Goal: Task Accomplishment & Management: Use online tool/utility

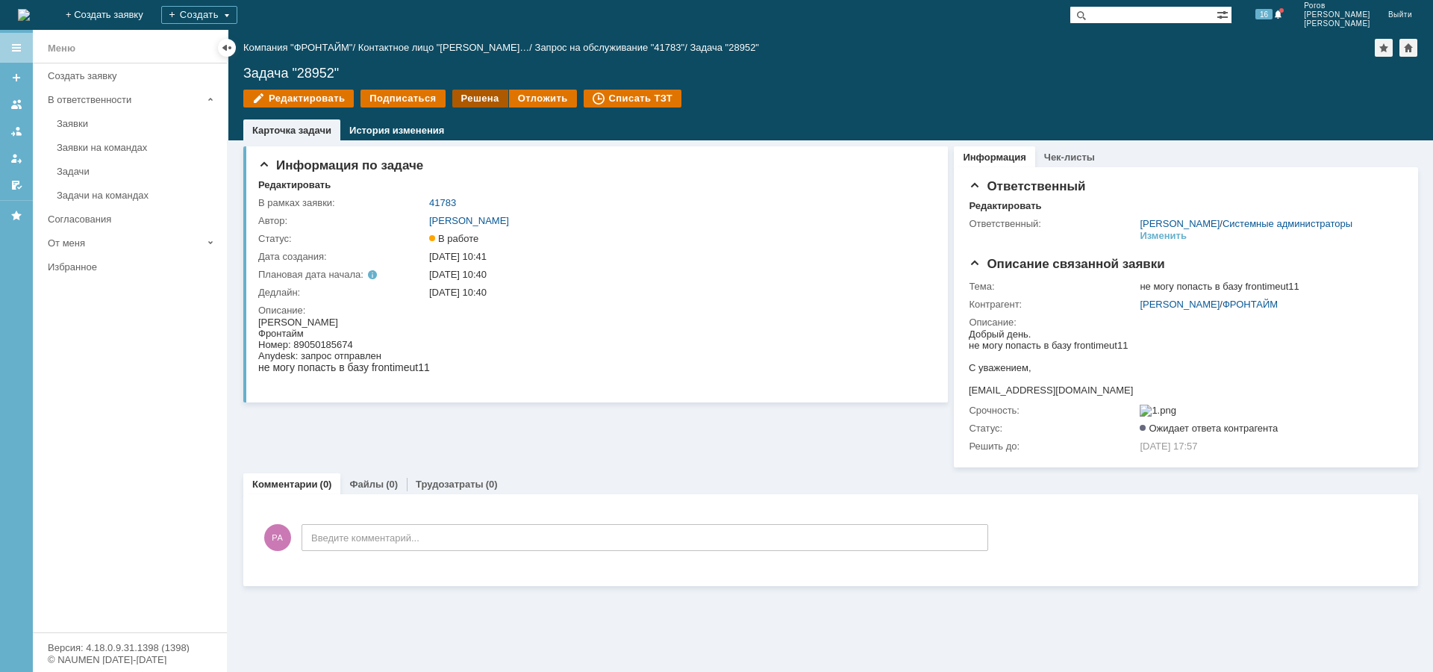
click at [484, 98] on div "Решена" at bounding box center [480, 99] width 56 height 18
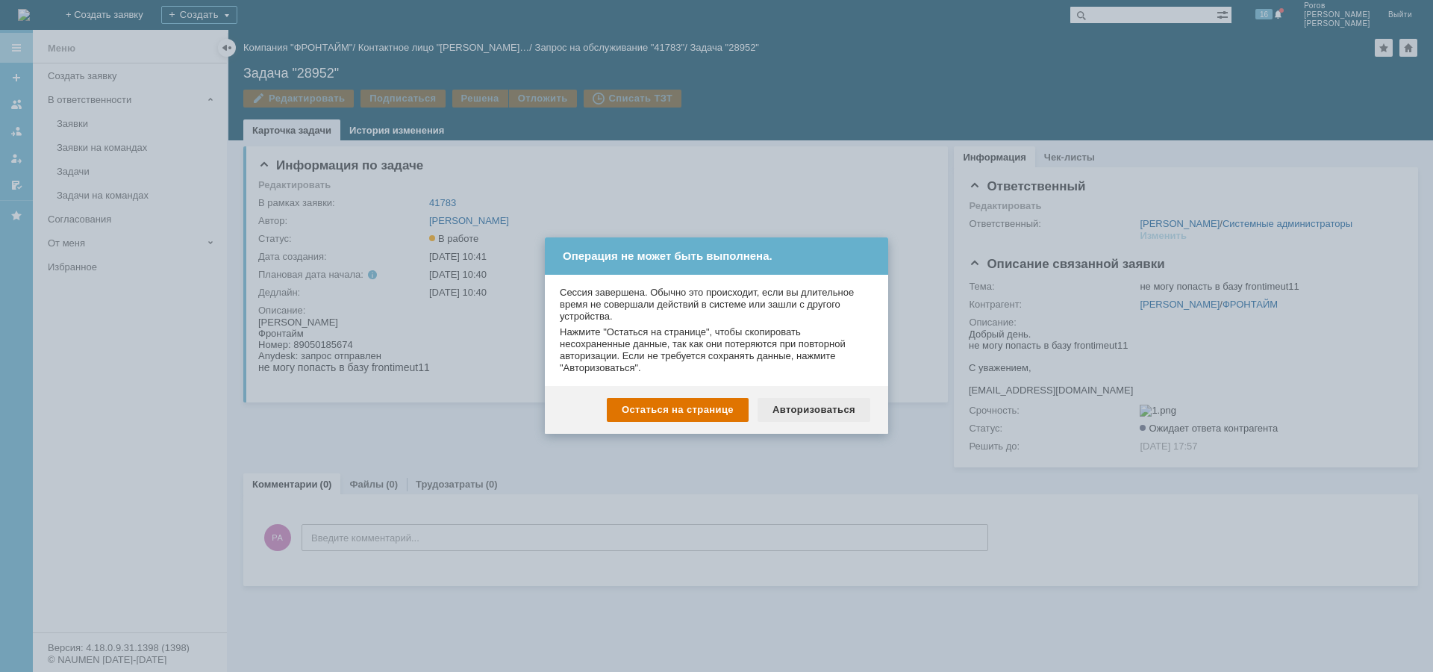
click at [806, 409] on div "Авторизоваться" at bounding box center [814, 410] width 113 height 24
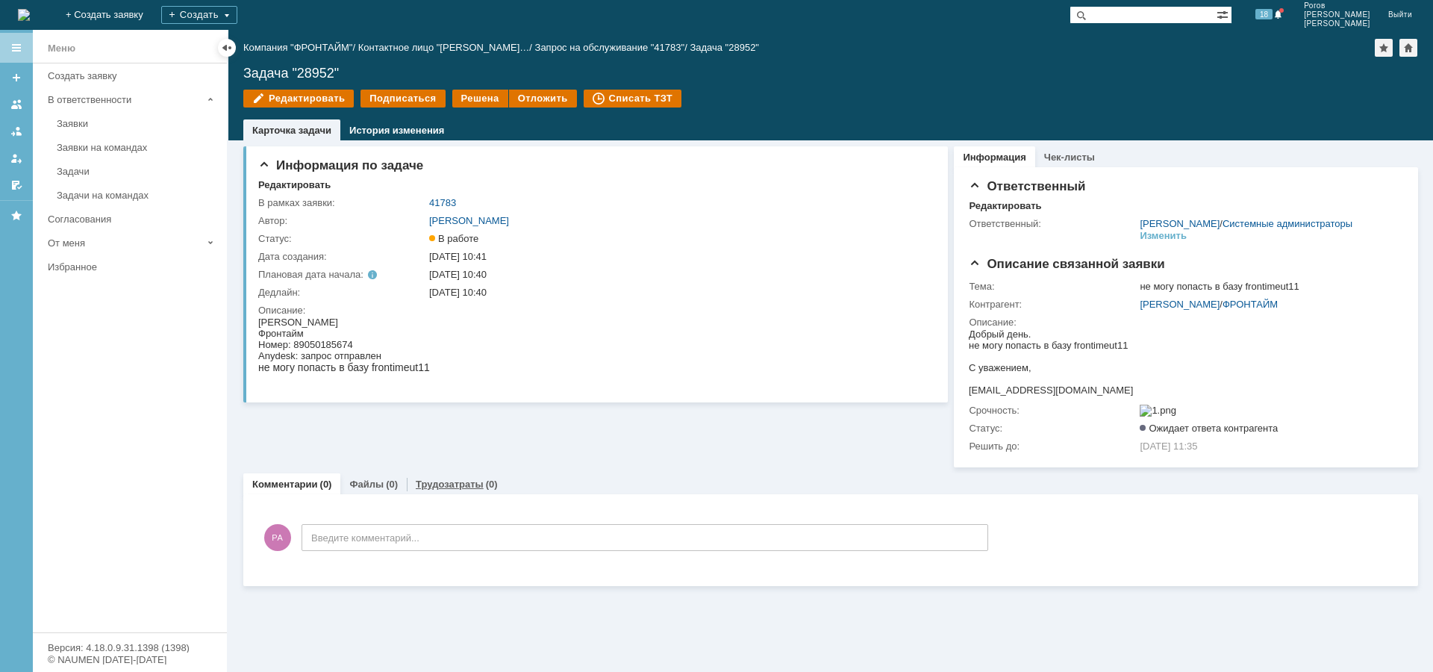
click at [438, 490] on link "Трудозатраты" at bounding box center [450, 483] width 68 height 11
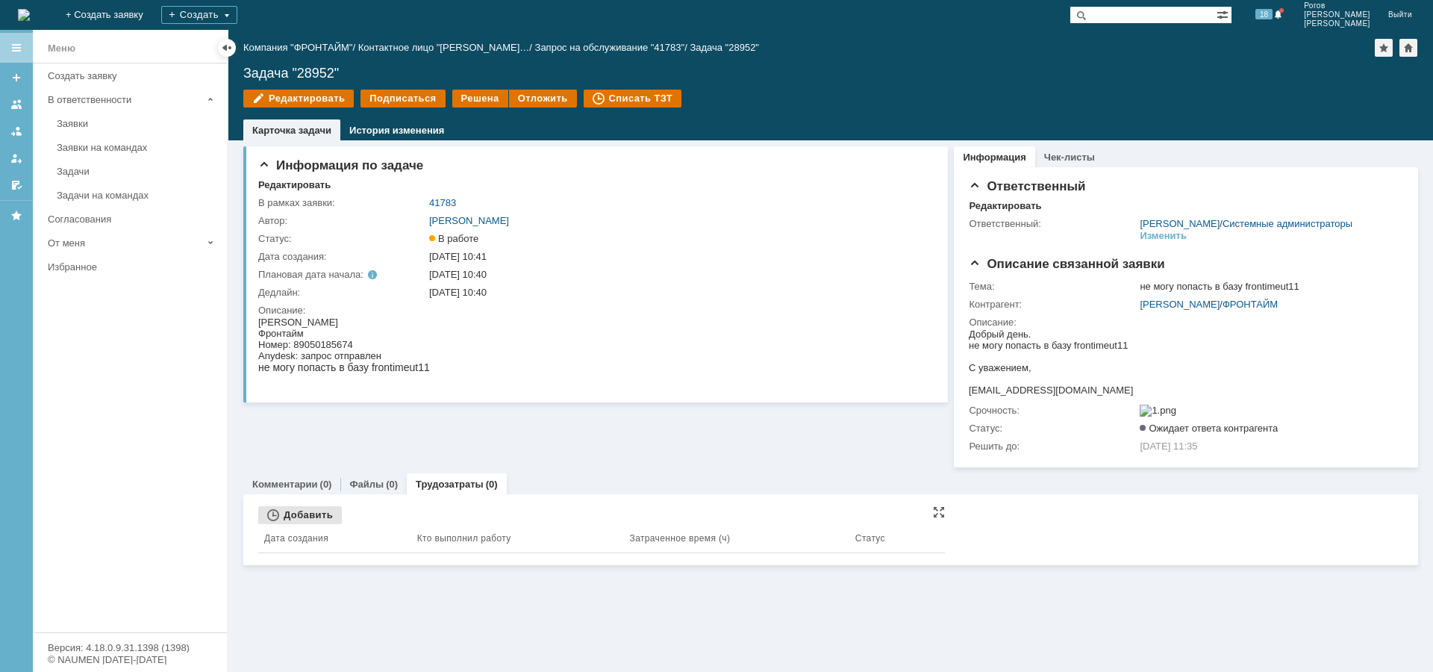
click at [309, 524] on div "Добавить" at bounding box center [300, 515] width 84 height 18
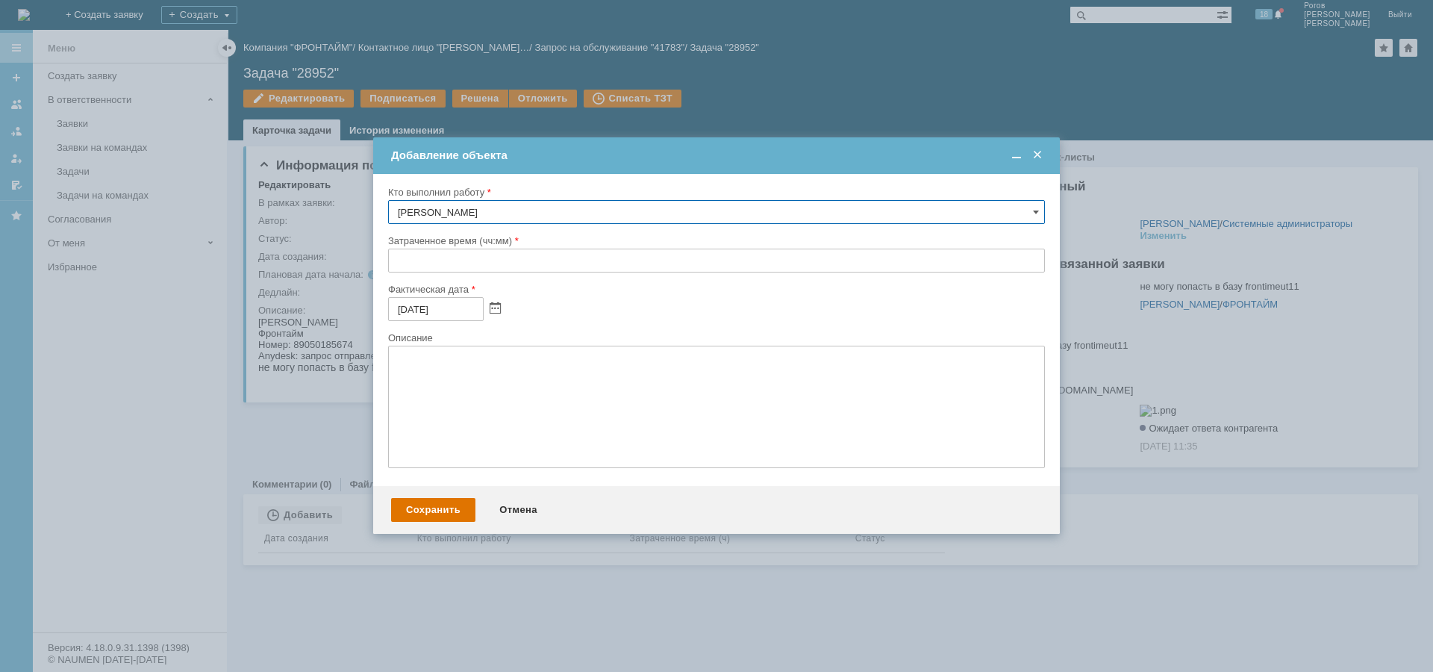
click at [451, 261] on input "text" at bounding box center [716, 261] width 657 height 24
type input "00:30"
click at [425, 511] on div "Сохранить" at bounding box center [433, 510] width 84 height 24
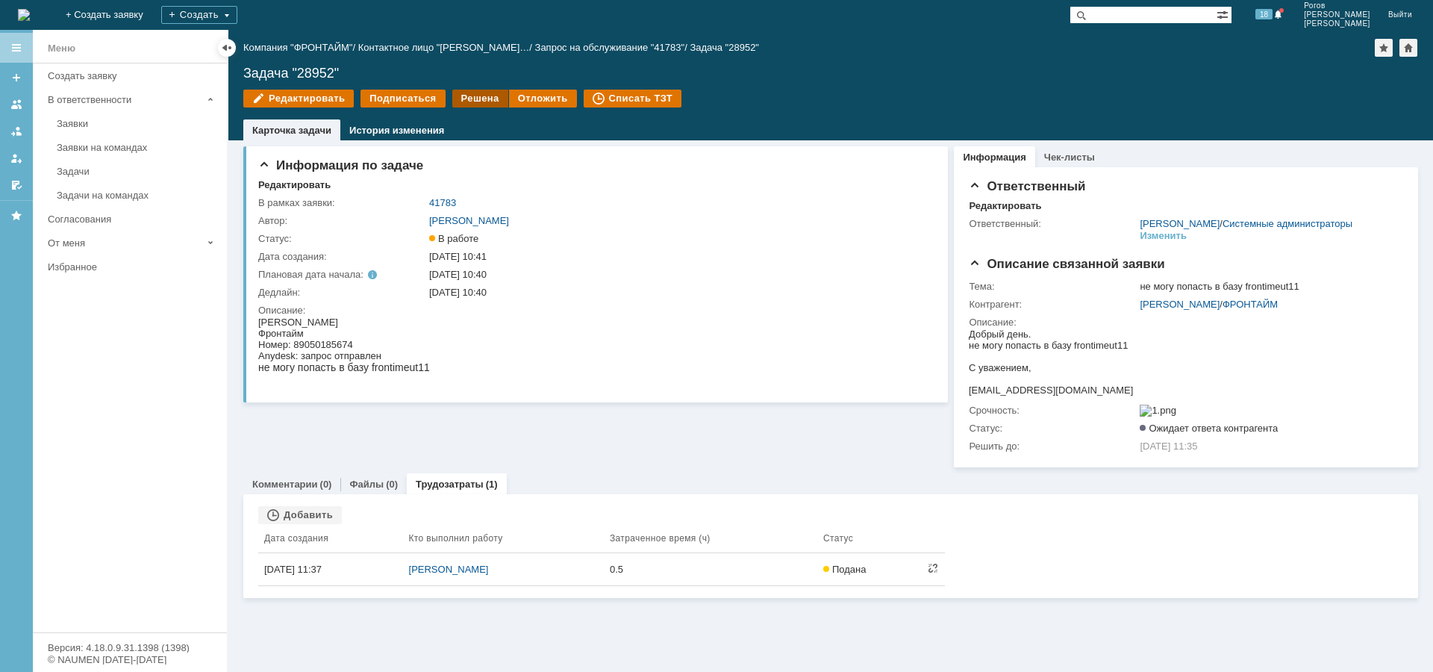
click at [468, 95] on div "Решена" at bounding box center [480, 99] width 56 height 18
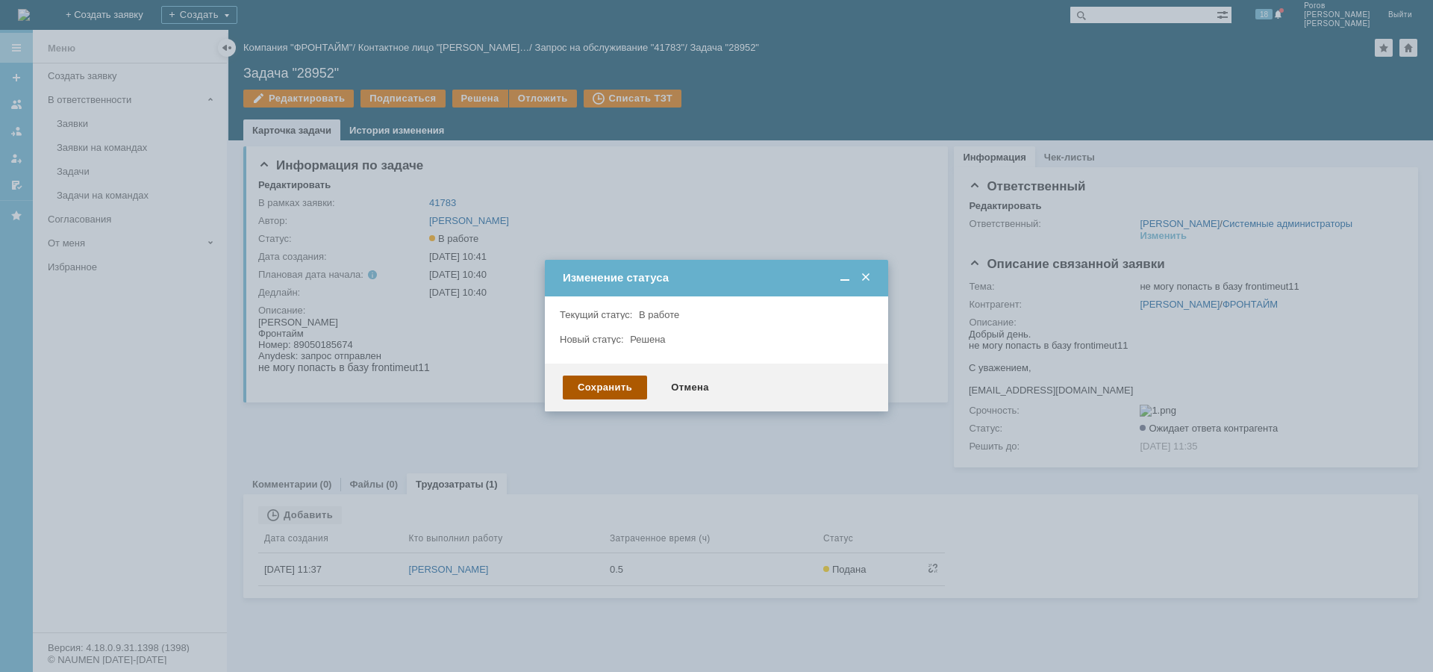
click at [613, 393] on div "Сохранить" at bounding box center [605, 387] width 84 height 24
